Goal: Task Accomplishment & Management: Use online tool/utility

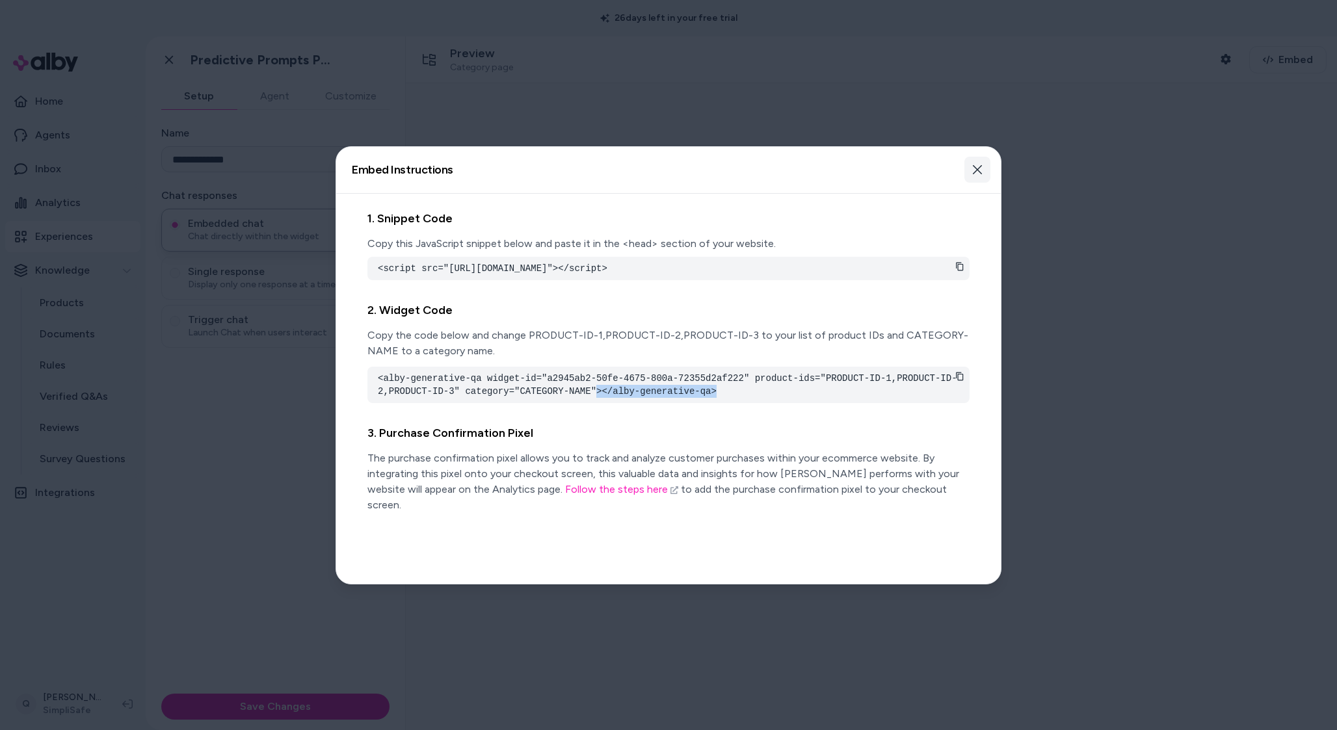
click at [974, 168] on icon "button" at bounding box center [977, 170] width 10 height 10
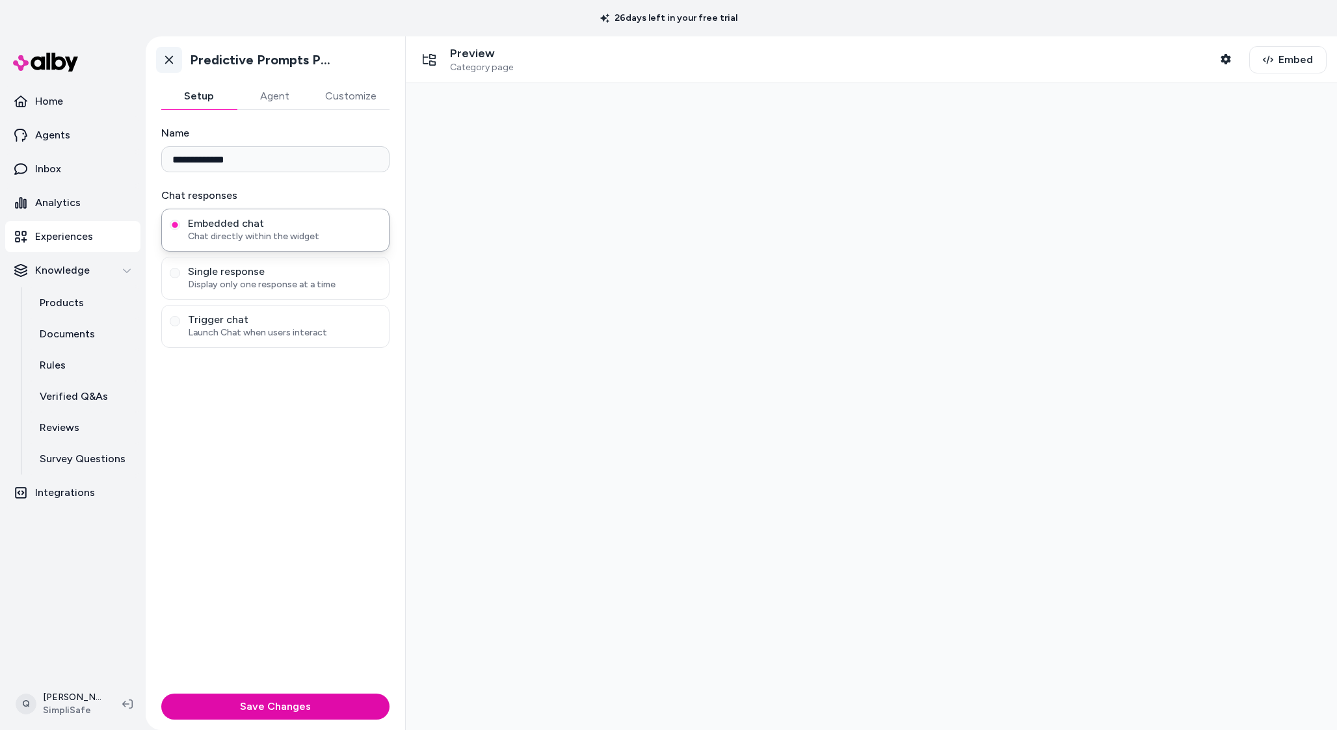
click at [168, 62] on icon at bounding box center [169, 59] width 13 height 13
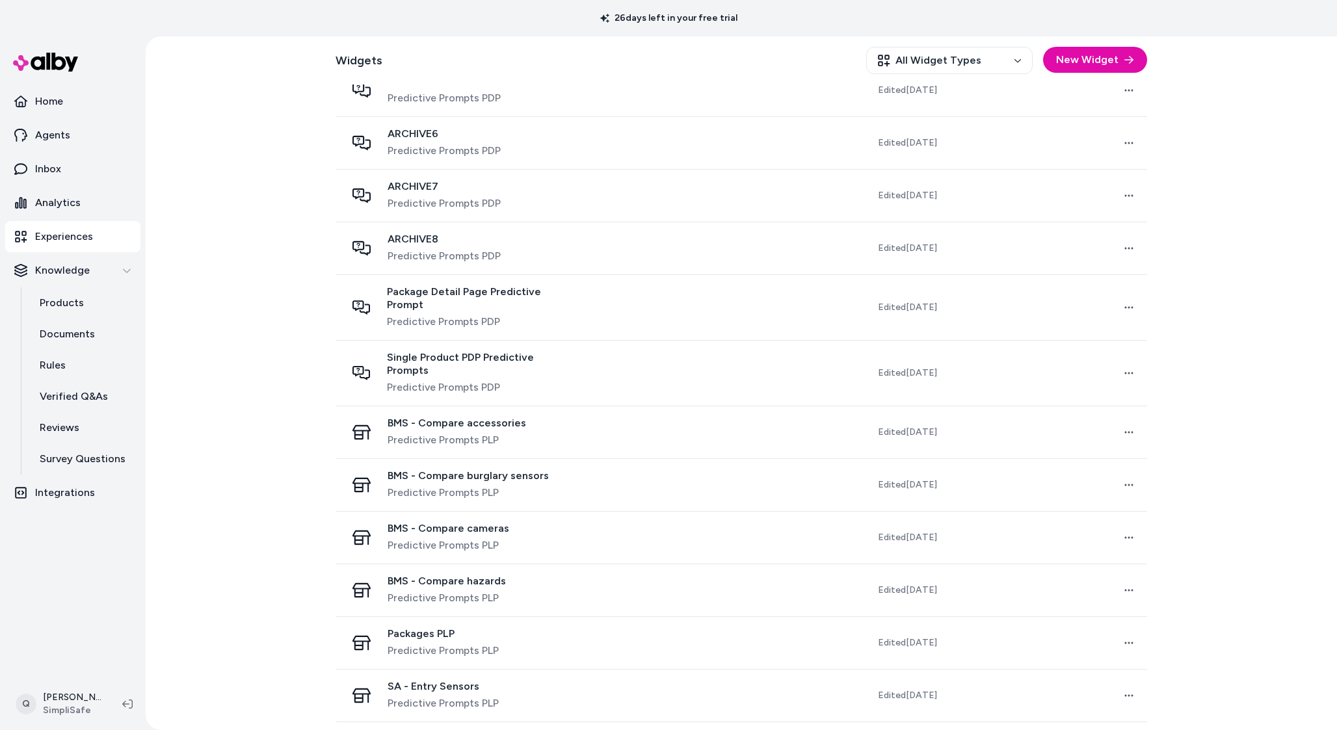
scroll to position [725, 0]
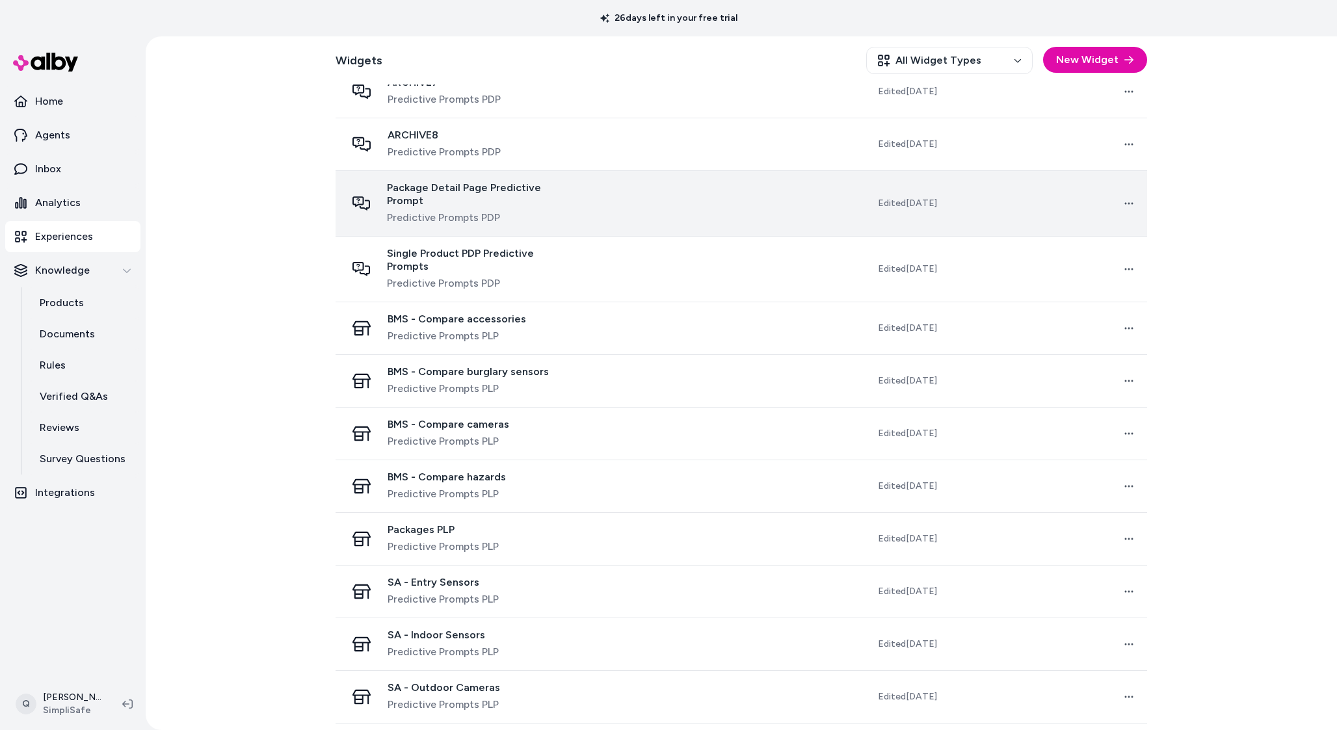
click at [688, 187] on td at bounding box center [685, 203] width 200 height 66
click at [555, 189] on span "Package Detail Page Predictive Prompt" at bounding box center [480, 194] width 187 height 26
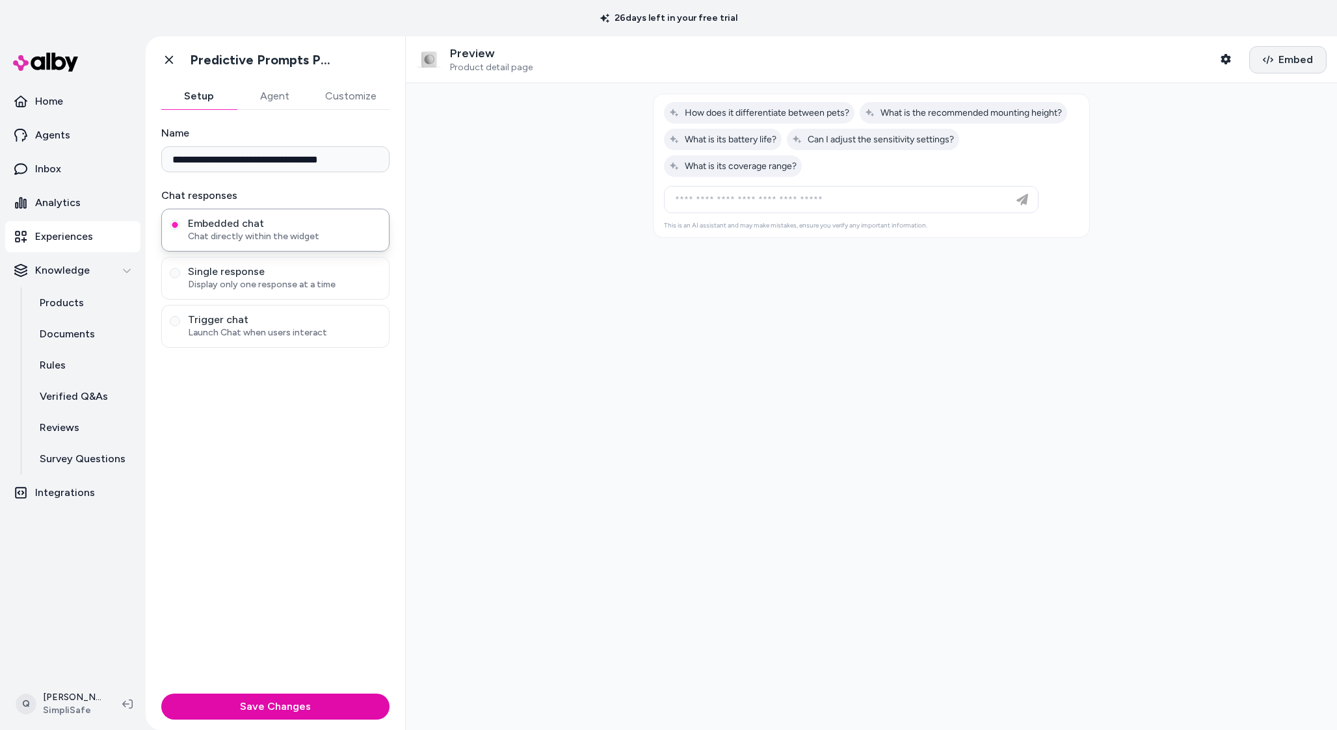
click at [1280, 67] on button "Embed" at bounding box center [1287, 59] width 77 height 27
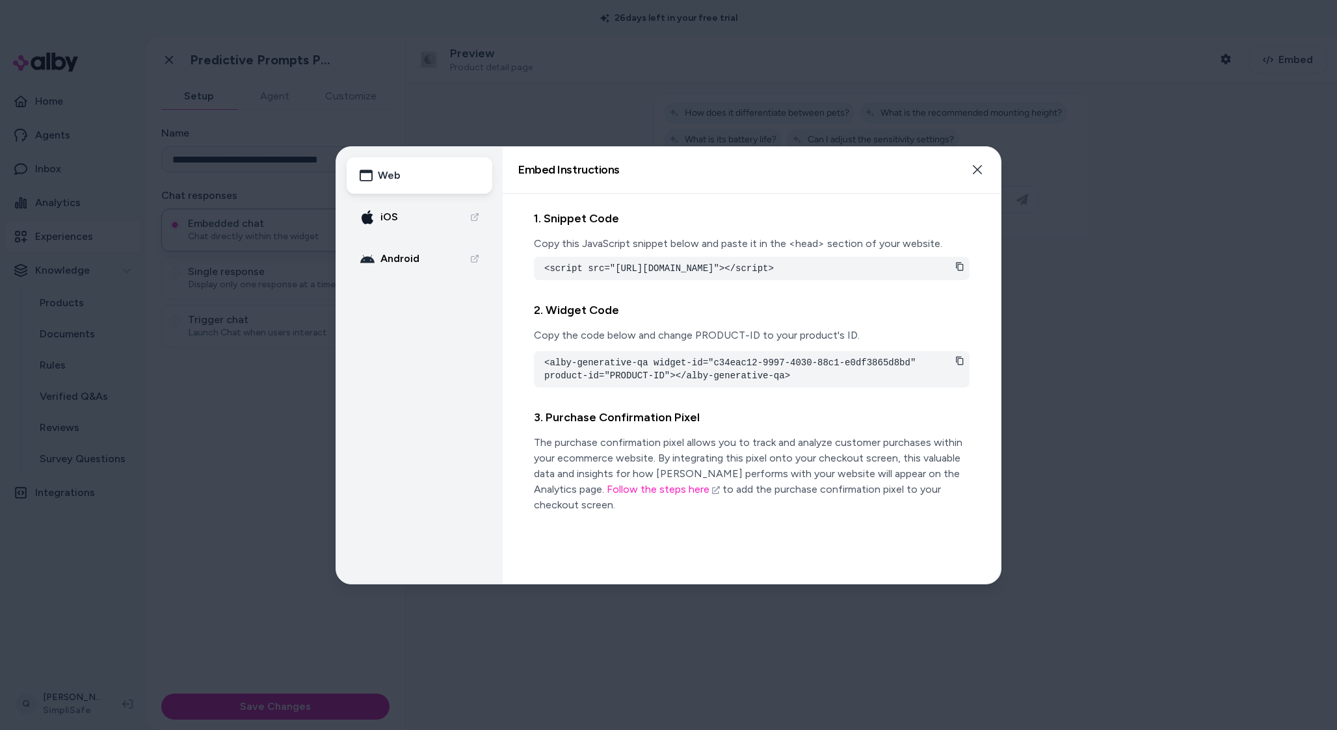
click at [347, 157] on button "Web" at bounding box center [420, 175] width 146 height 36
